Goal: Task Accomplishment & Management: Manage account settings

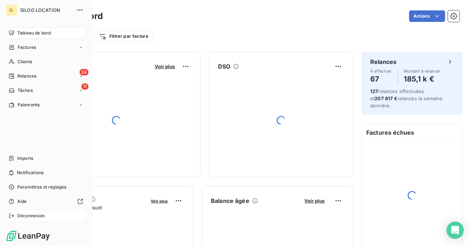
click at [25, 214] on span "Déconnexion" at bounding box center [31, 216] width 28 height 6
